Goal: Transaction & Acquisition: Purchase product/service

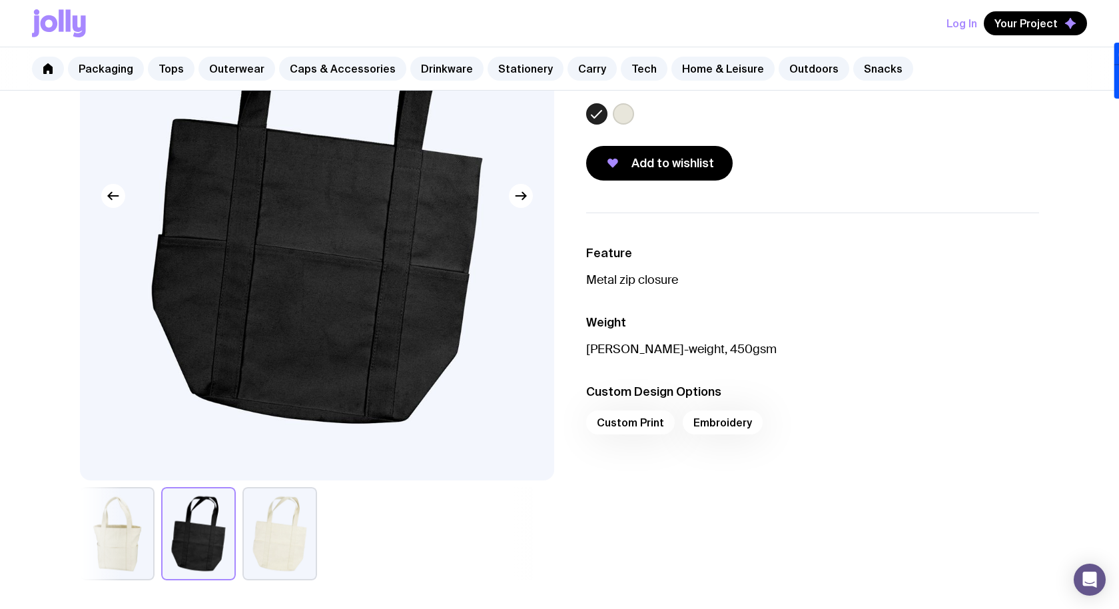
scroll to position [199, 0]
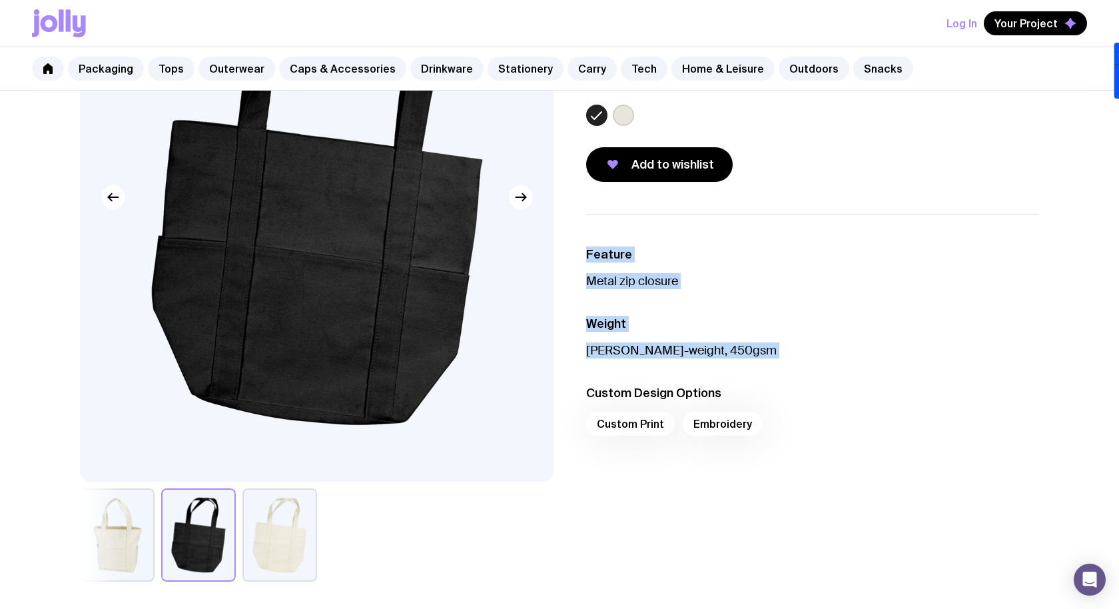
drag, startPoint x: 586, startPoint y: 253, endPoint x: 749, endPoint y: 358, distance: 193.6
click at [749, 358] on ul "Feature Metal zip closure Weight [PERSON_NAME]-weight, 450gsm Custom Design Opt…" at bounding box center [812, 345] width 453 height 262
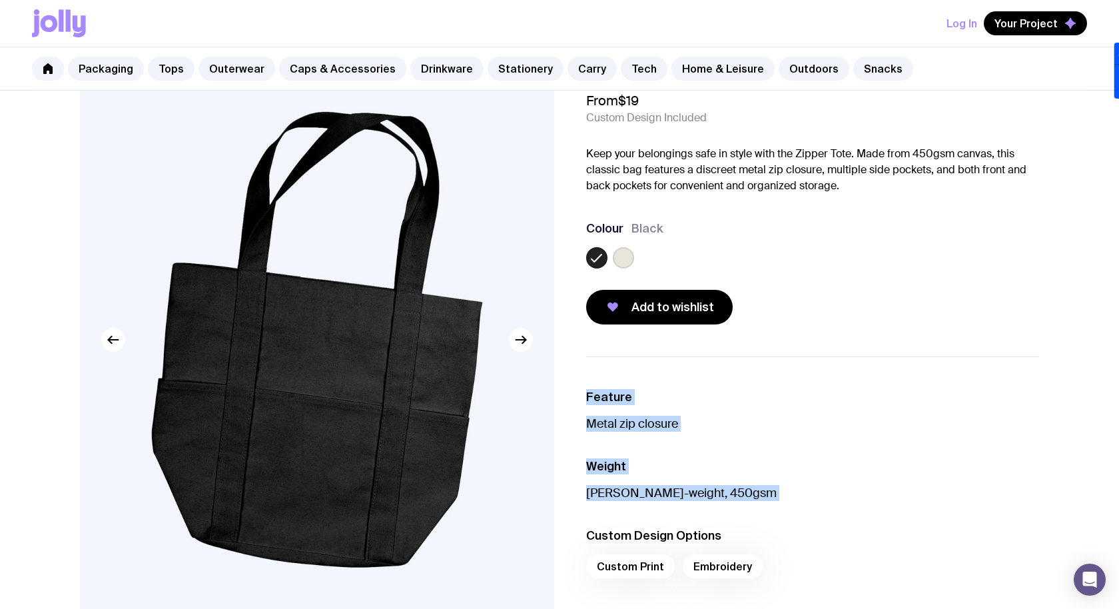
scroll to position [75, 0]
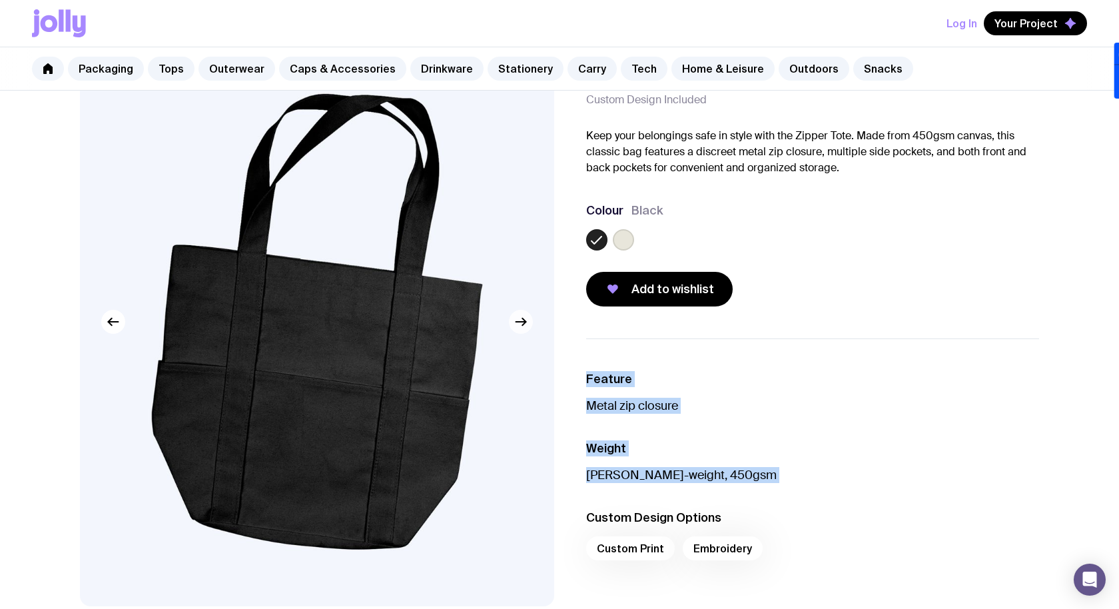
click at [527, 323] on icon "button" at bounding box center [521, 322] width 16 height 16
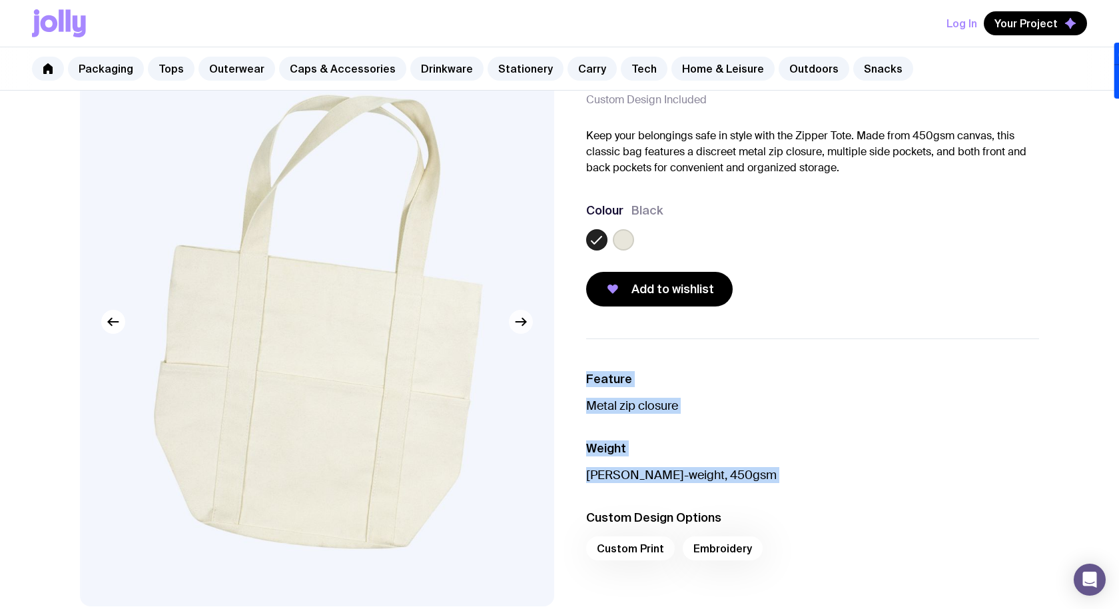
click at [527, 323] on icon "button" at bounding box center [521, 322] width 16 height 16
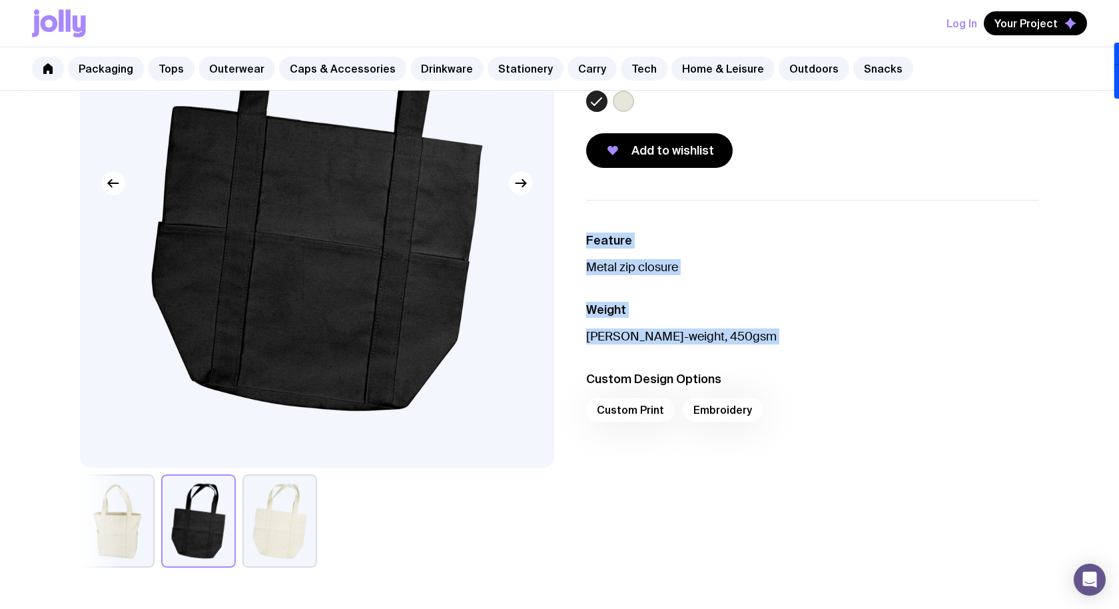
scroll to position [224, 0]
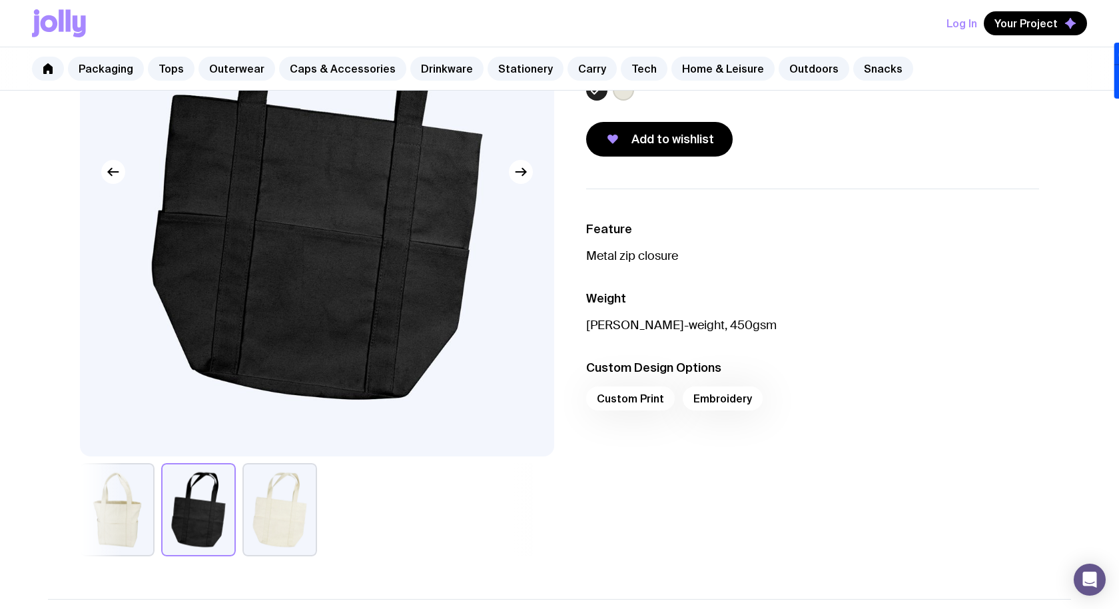
click at [731, 452] on div "Feature Metal zip closure Weight [PERSON_NAME]-weight, 450gsm Custom Design Opt…" at bounding box center [802, 372] width 474 height 368
click at [636, 394] on div "Custom Print Embroidery" at bounding box center [812, 402] width 453 height 32
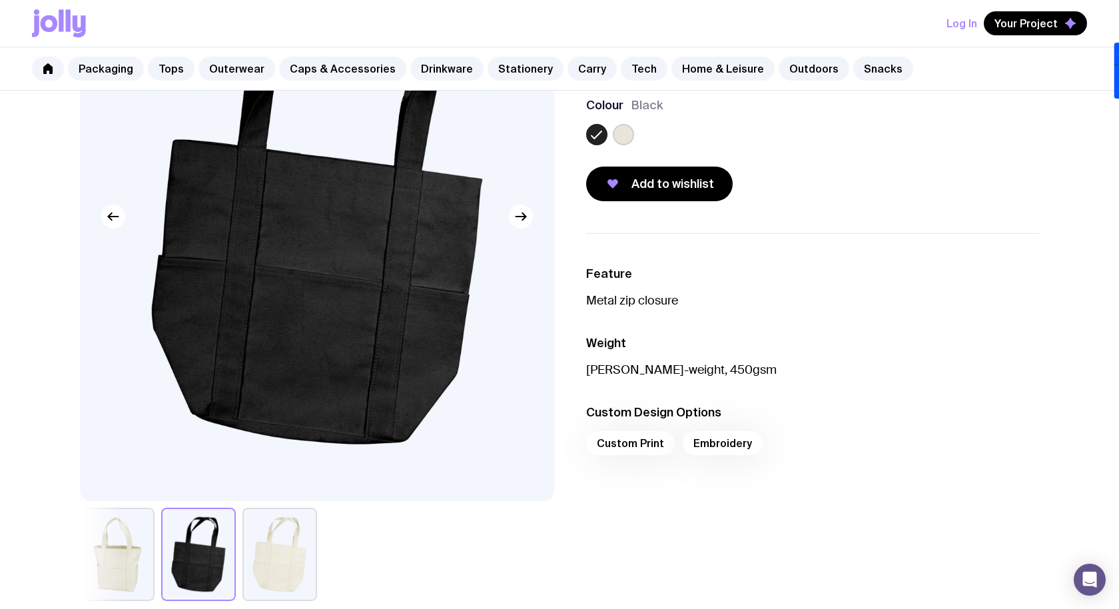
scroll to position [183, 0]
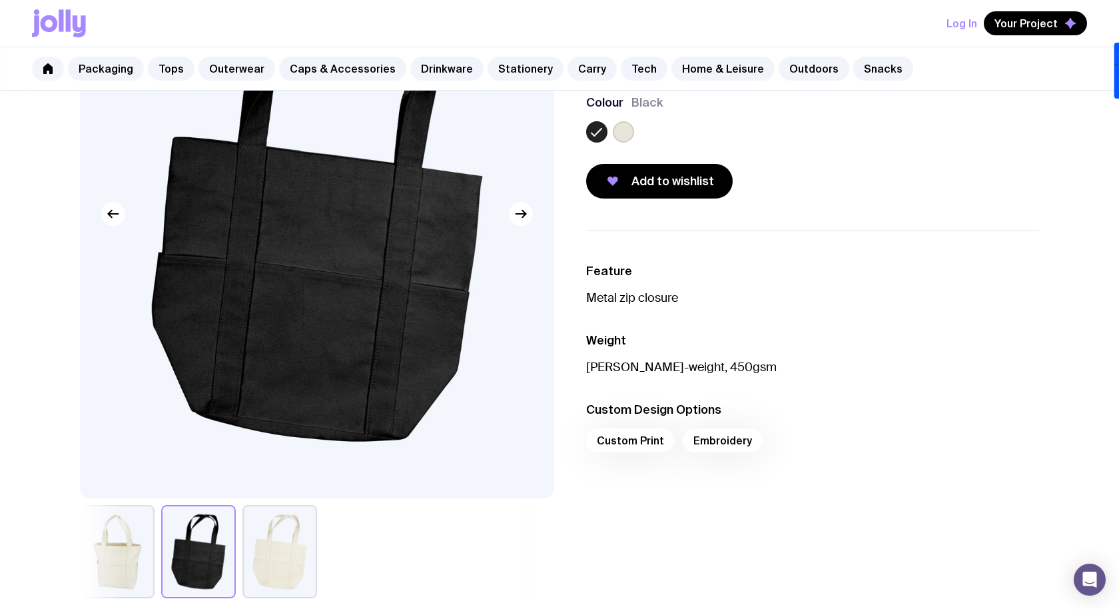
click at [679, 295] on p "Metal zip closure" at bounding box center [812, 298] width 453 height 16
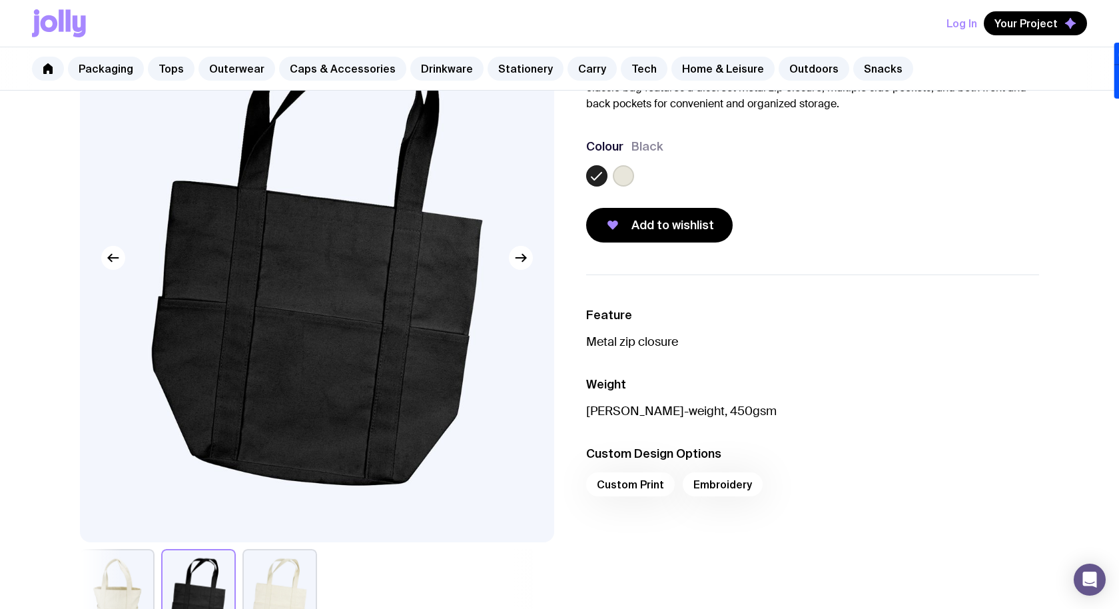
scroll to position [0, 0]
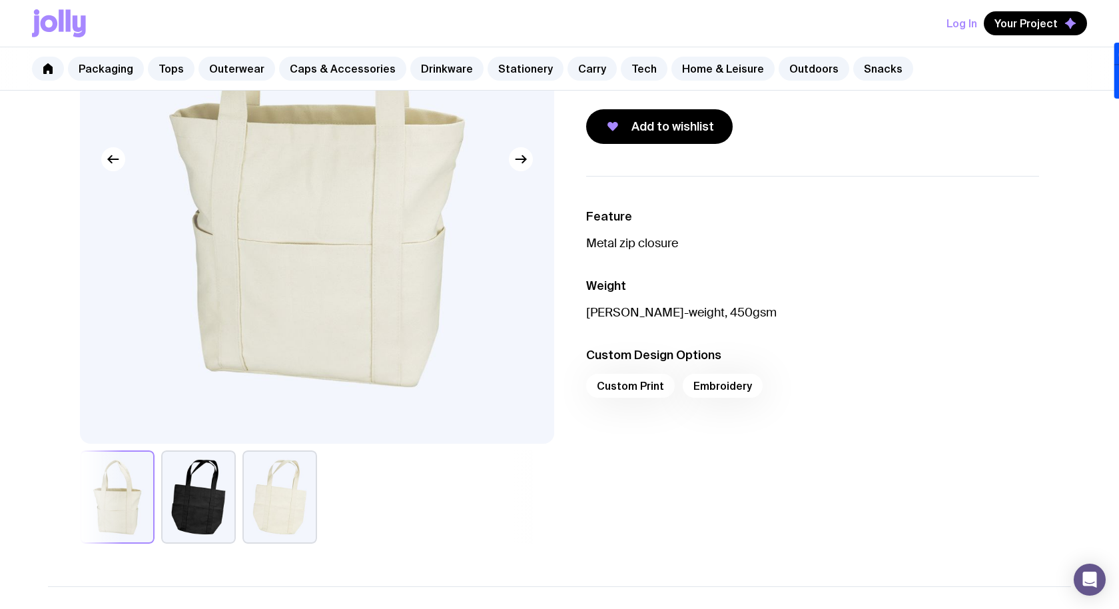
scroll to position [240, 0]
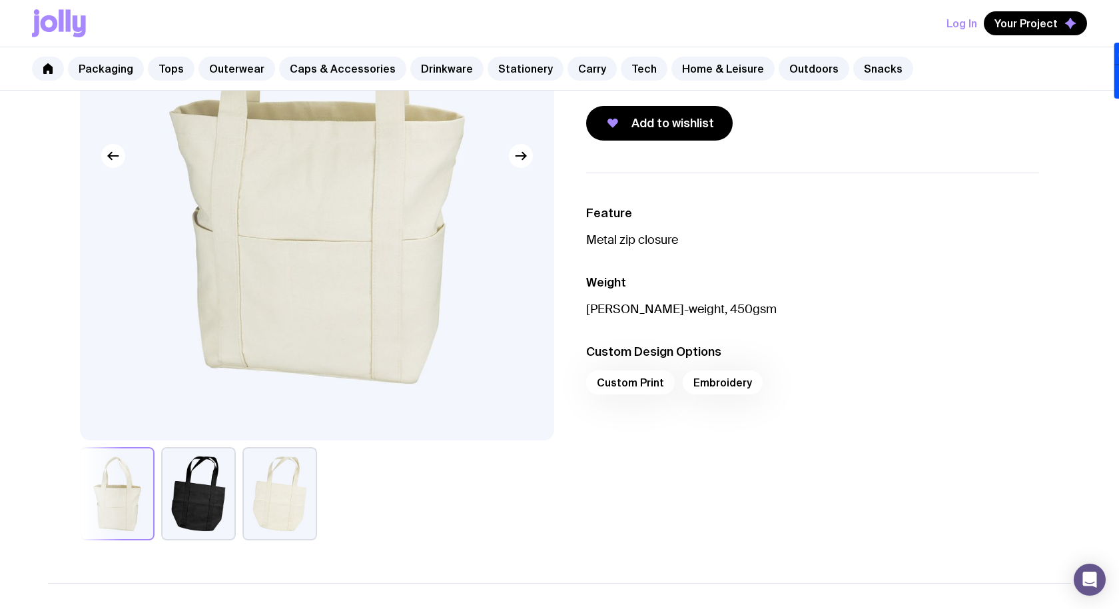
click at [657, 382] on div "Custom Print Embroidery" at bounding box center [812, 386] width 453 height 32
click at [631, 378] on div "Custom Print Embroidery" at bounding box center [812, 386] width 453 height 32
click at [777, 228] on li "Feature Metal zip closure" at bounding box center [812, 226] width 453 height 43
click at [635, 384] on div "Custom Print Embroidery" at bounding box center [812, 386] width 453 height 32
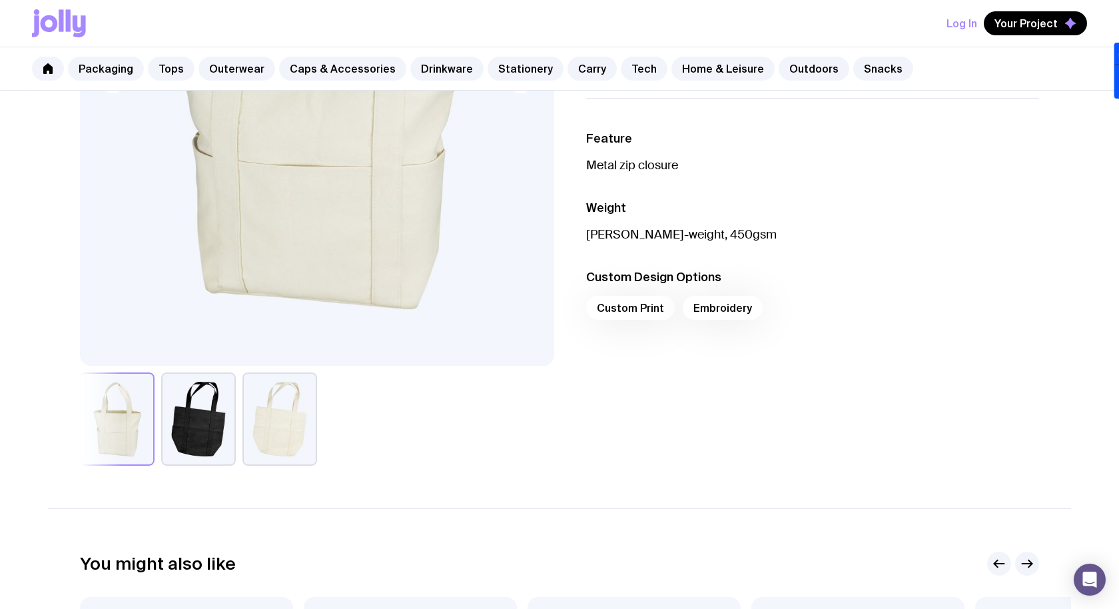
scroll to position [311, 0]
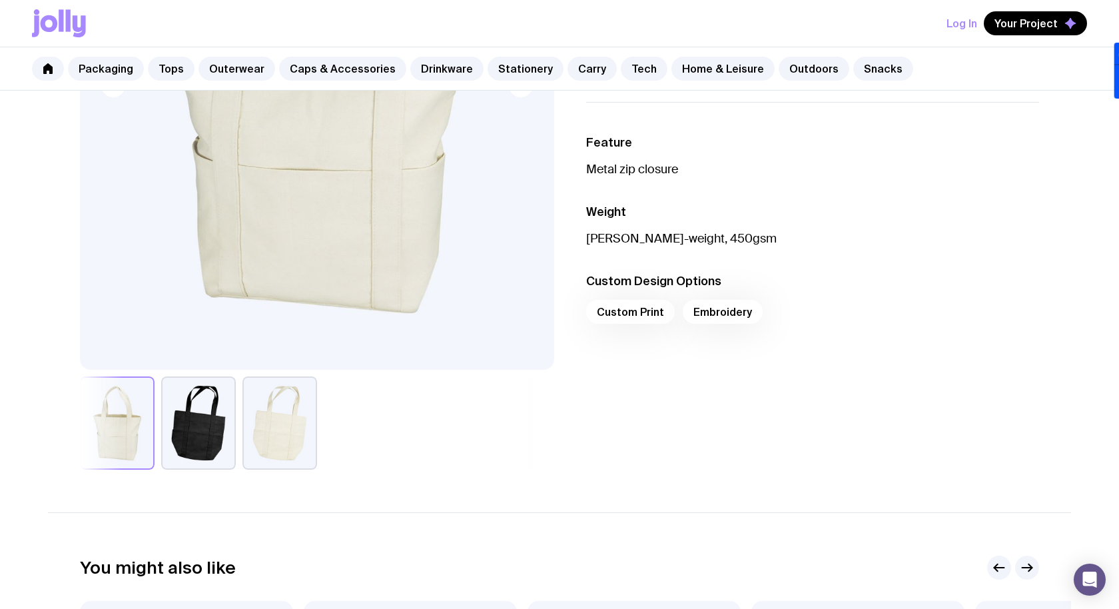
click at [714, 315] on div "Custom Print Embroidery" at bounding box center [812, 316] width 453 height 32
